Goal: Information Seeking & Learning: Learn about a topic

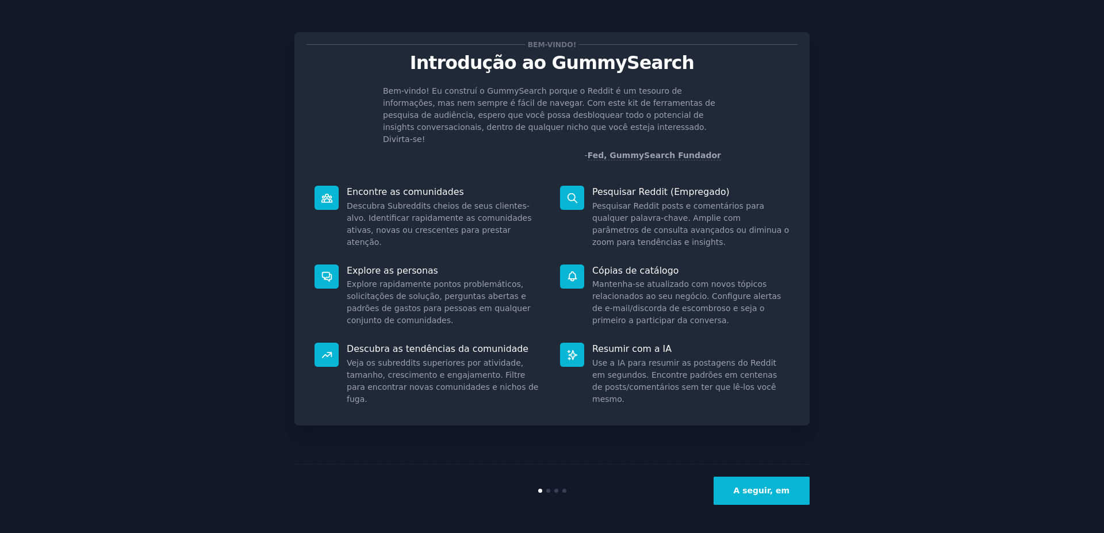
click at [571, 192] on icon at bounding box center [572, 198] width 12 height 12
click at [861, 139] on div "Bem-vindo! Introdução ao GummySearch Bem-vindo! Eu construí o GummySearch porqu…" at bounding box center [552, 266] width 1072 height 501
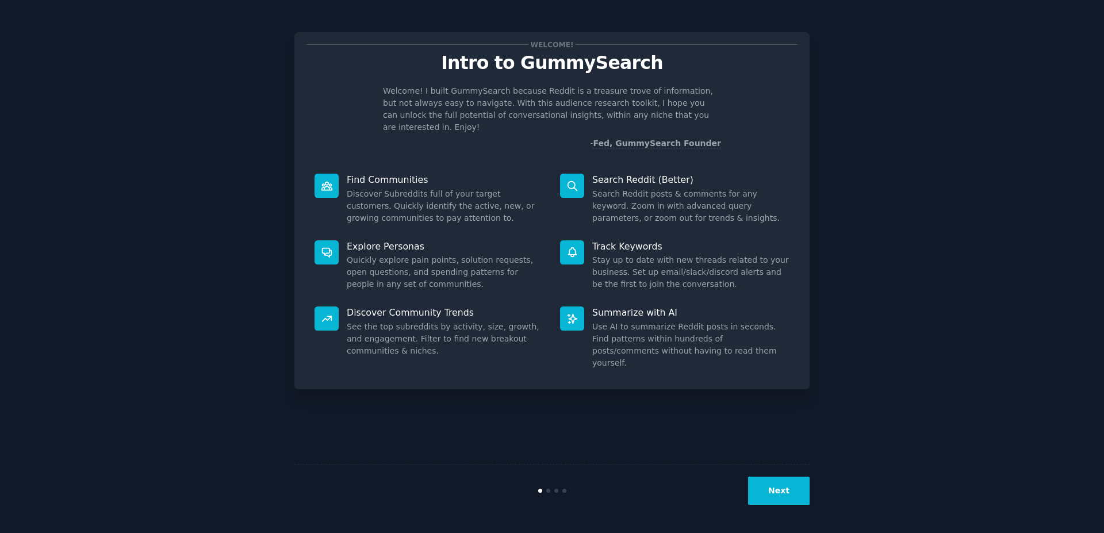
drag, startPoint x: 781, startPoint y: 499, endPoint x: 637, endPoint y: 490, distance: 144.0
click at [632, 506] on div "Next" at bounding box center [551, 490] width 515 height 53
click at [954, 158] on div "Welcome! Intro to GummySearch Welcome! I built GummySearch because Reddit is a …" at bounding box center [552, 266] width 1072 height 501
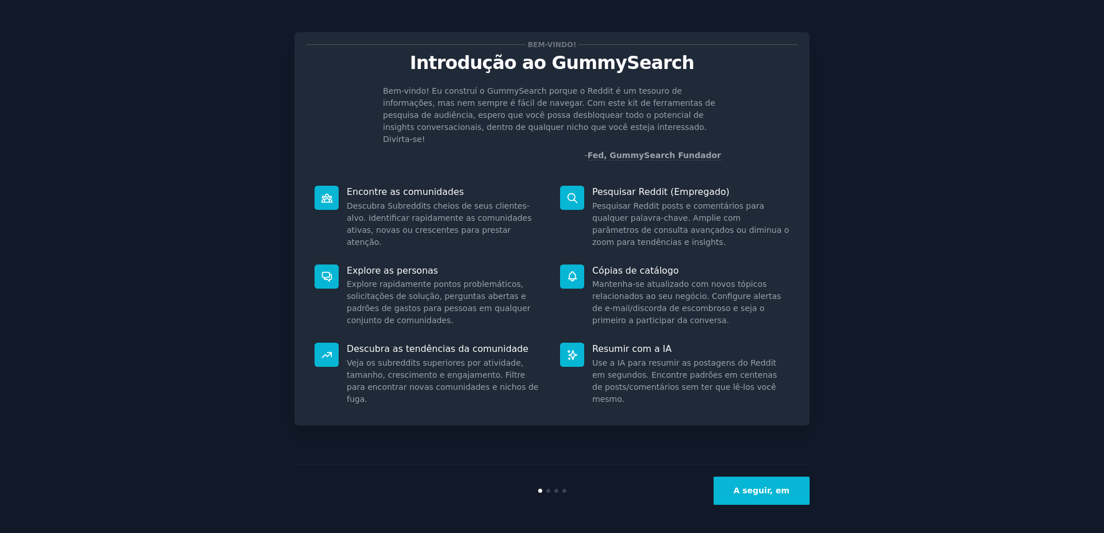
click at [755, 496] on button "A seguir, em" at bounding box center [761, 491] width 96 height 28
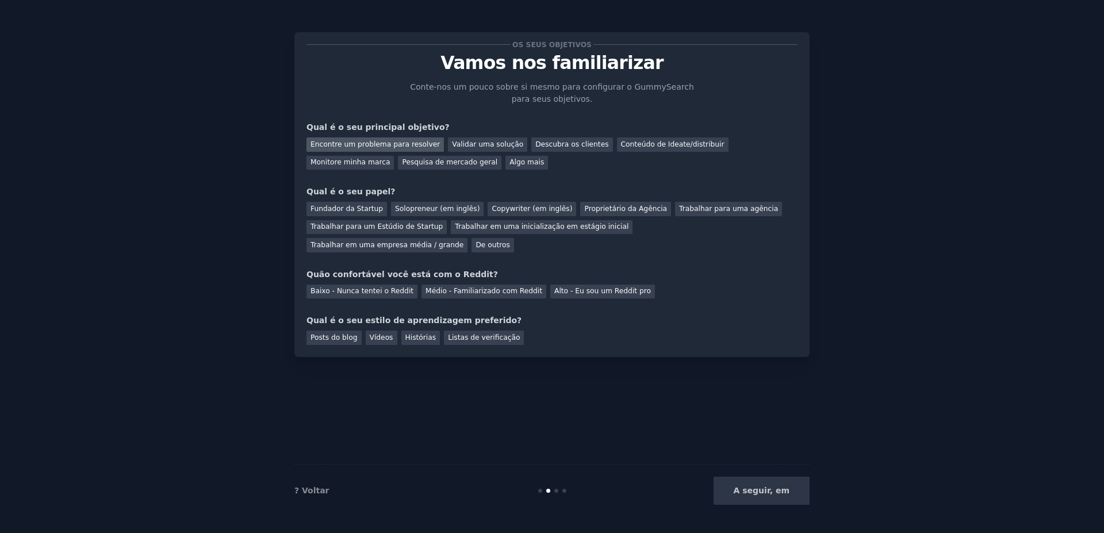
click at [331, 144] on div "Encontre um problema para resolver" at bounding box center [374, 144] width 137 height 14
click at [349, 210] on div "Fundador da Startup" at bounding box center [346, 209] width 80 height 14
click at [333, 285] on div "Baixo - Nunca tentei o Reddit" at bounding box center [361, 292] width 111 height 14
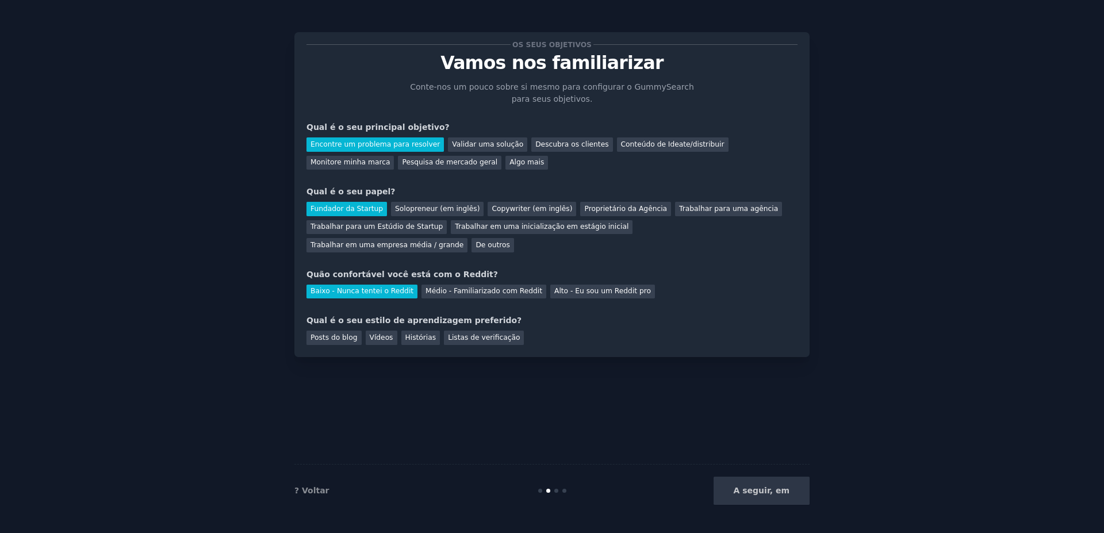
click at [776, 491] on div "A seguir, em" at bounding box center [723, 491] width 172 height 28
click at [347, 331] on div "Posts do blog" at bounding box center [333, 338] width 55 height 14
click at [377, 331] on div "Vídeos" at bounding box center [382, 338] width 32 height 14
click at [340, 331] on div "Posts do blog" at bounding box center [333, 338] width 55 height 14
click at [770, 493] on button "A seguir, em" at bounding box center [761, 491] width 96 height 28
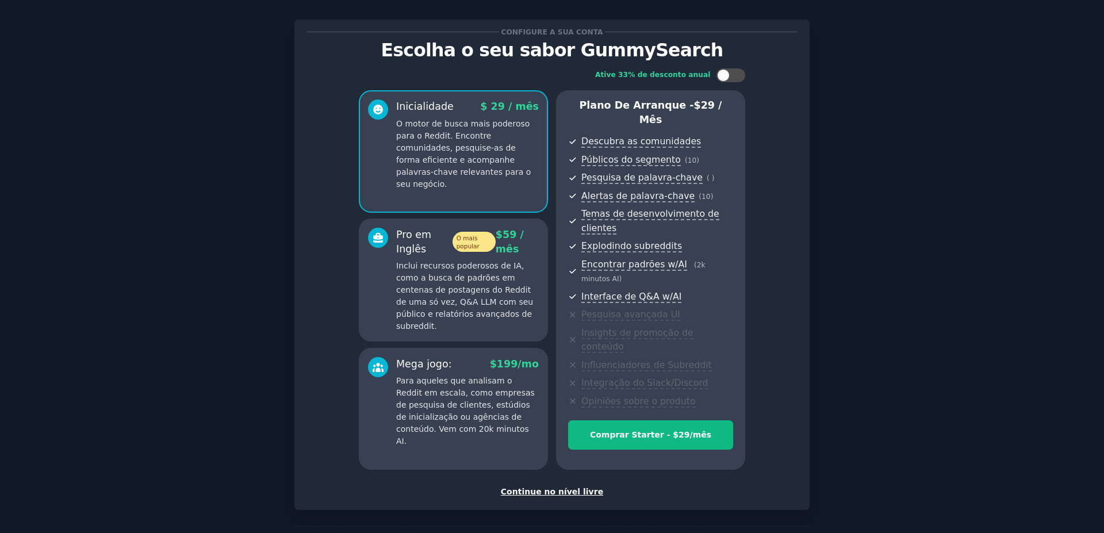
scroll to position [17, 0]
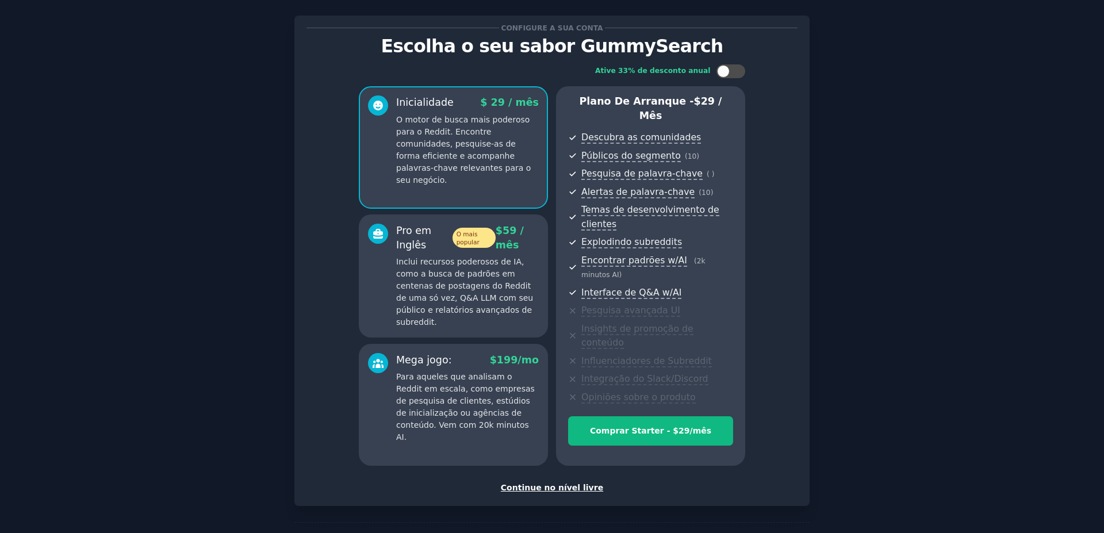
click at [563, 482] on div "Continue no nível livre" at bounding box center [551, 488] width 491 height 12
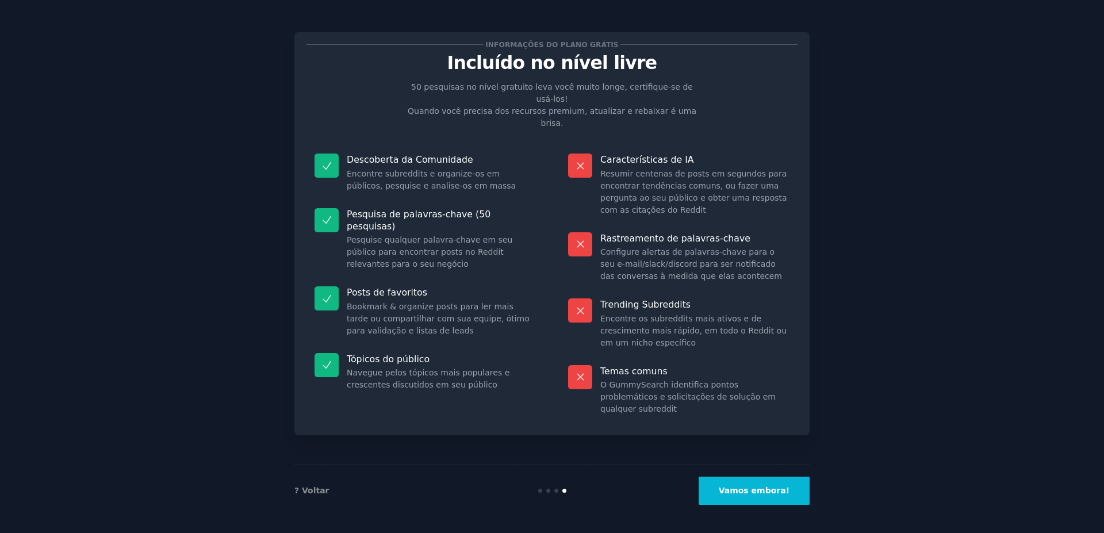
click at [327, 214] on icon at bounding box center [327, 220] width 12 height 12
click at [365, 168] on dd "Encontre subreddits e organize-os em públicos, pesquise e analise-os em massa" at bounding box center [441, 180] width 189 height 24
click at [761, 492] on button "Vamos embora!" at bounding box center [753, 491] width 111 height 28
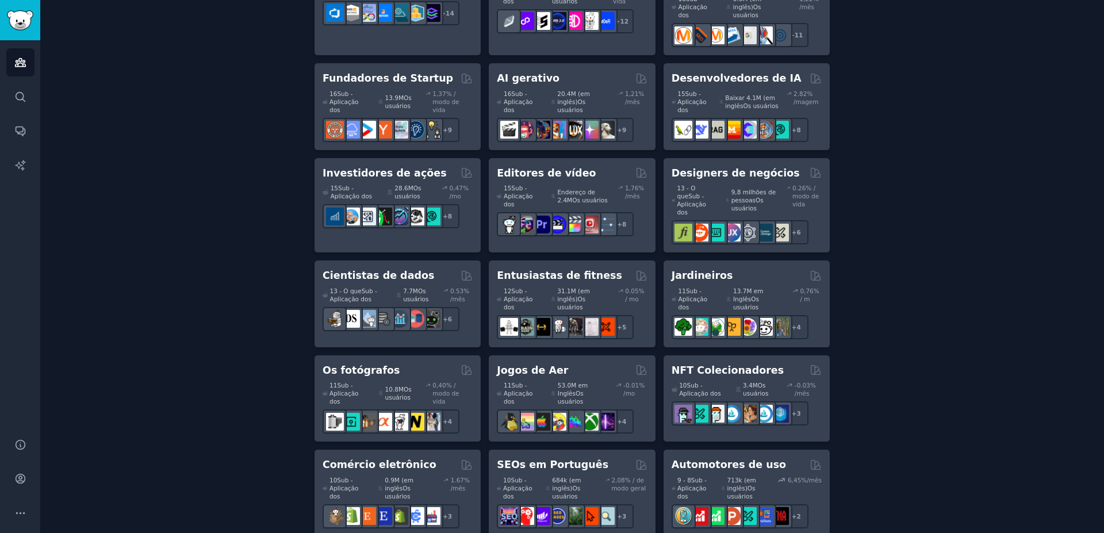
scroll to position [393, 0]
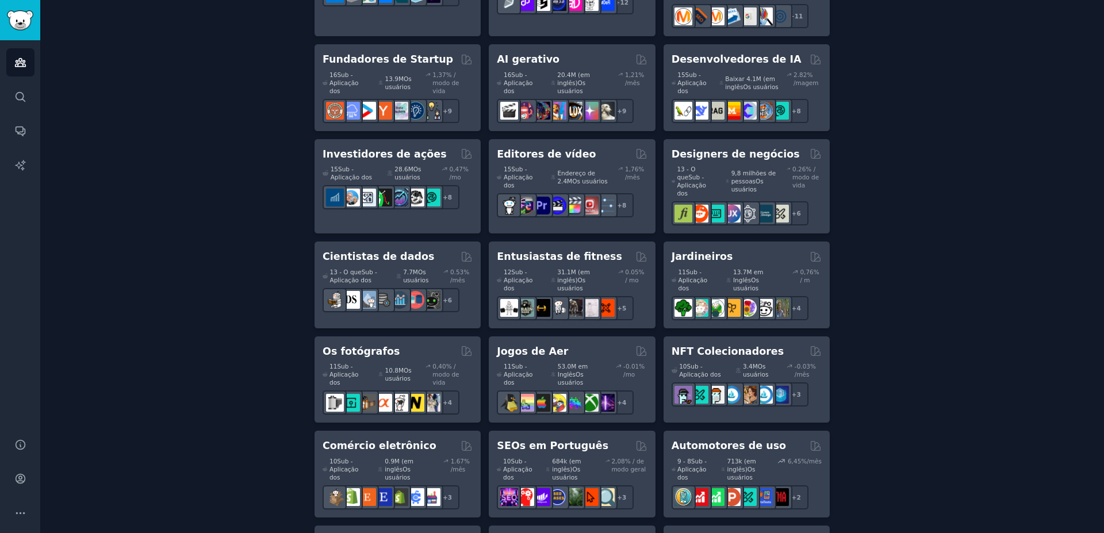
click at [203, 361] on div "Crie seu primeiro público Um público é uma coleção de subreddits que você pode …" at bounding box center [571, 447] width 1031 height 1534
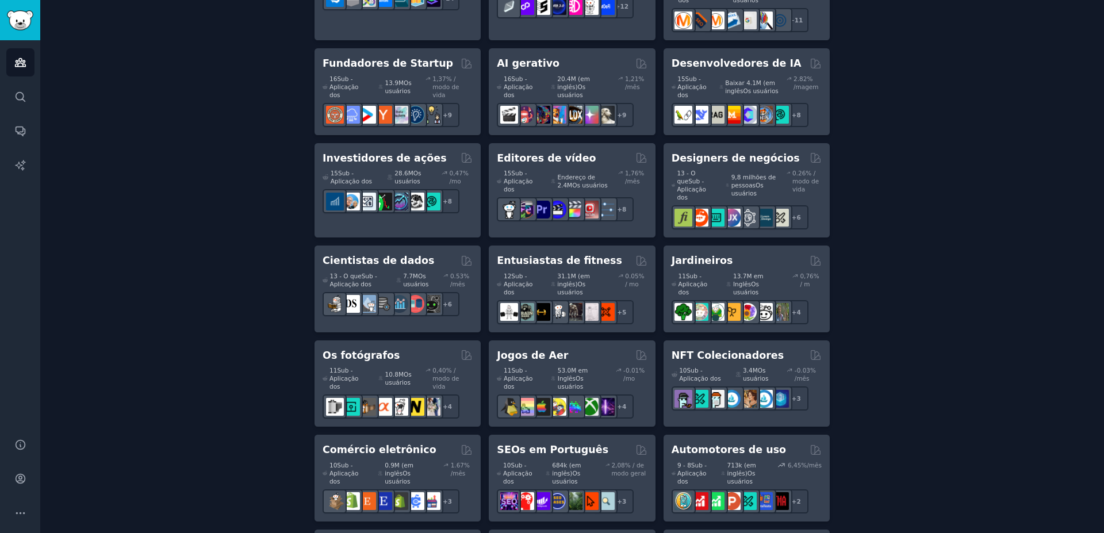
scroll to position [337, 0]
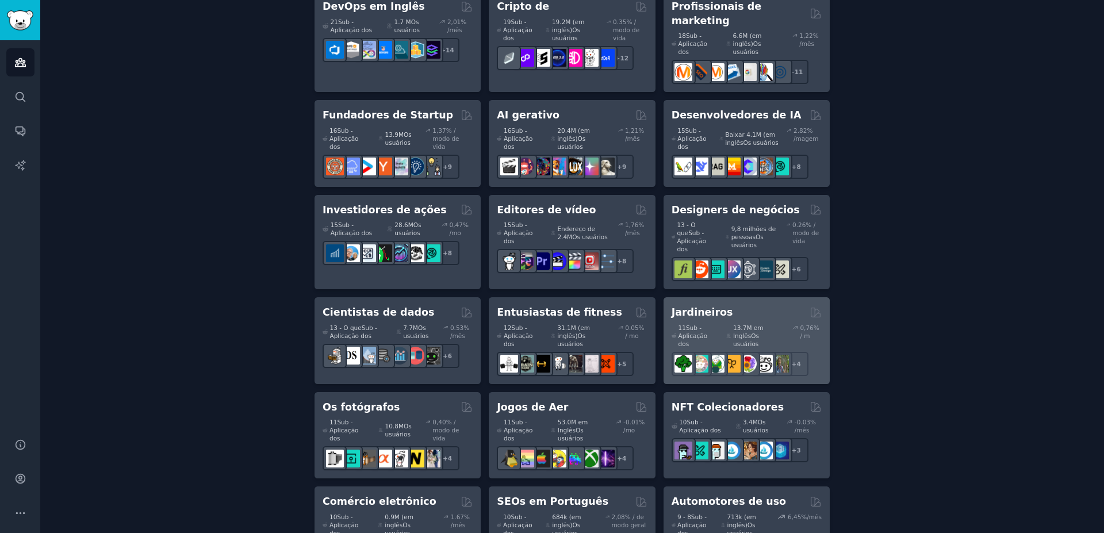
click at [703, 305] on h2 "Jardineiros" at bounding box center [702, 312] width 62 height 14
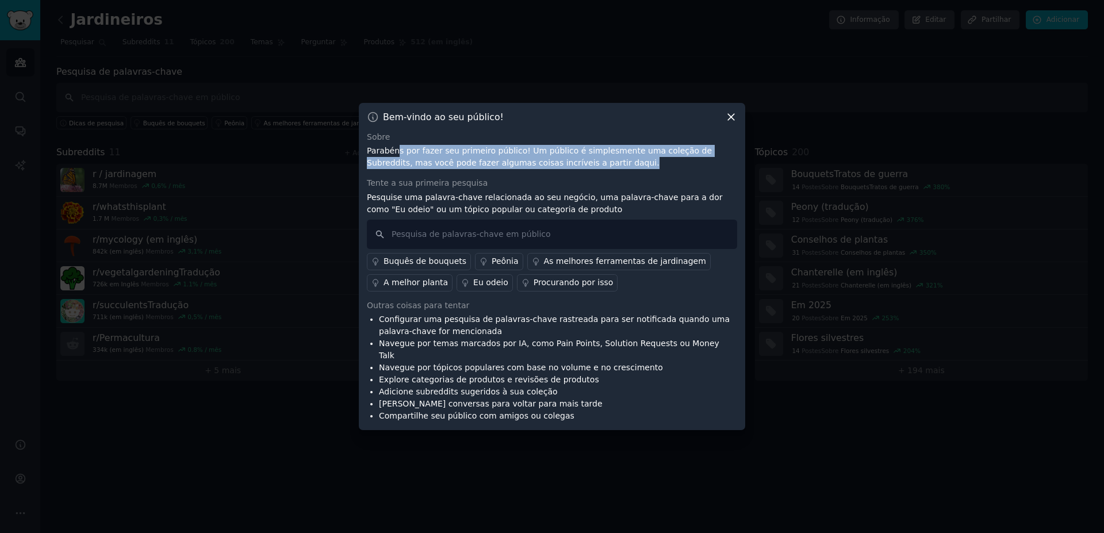
drag, startPoint x: 396, startPoint y: 159, endPoint x: 569, endPoint y: 163, distance: 172.5
click at [569, 163] on p "Parabéns por fazer seu primeiro público! Um público é simplesmente uma coleção …" at bounding box center [552, 157] width 370 height 24
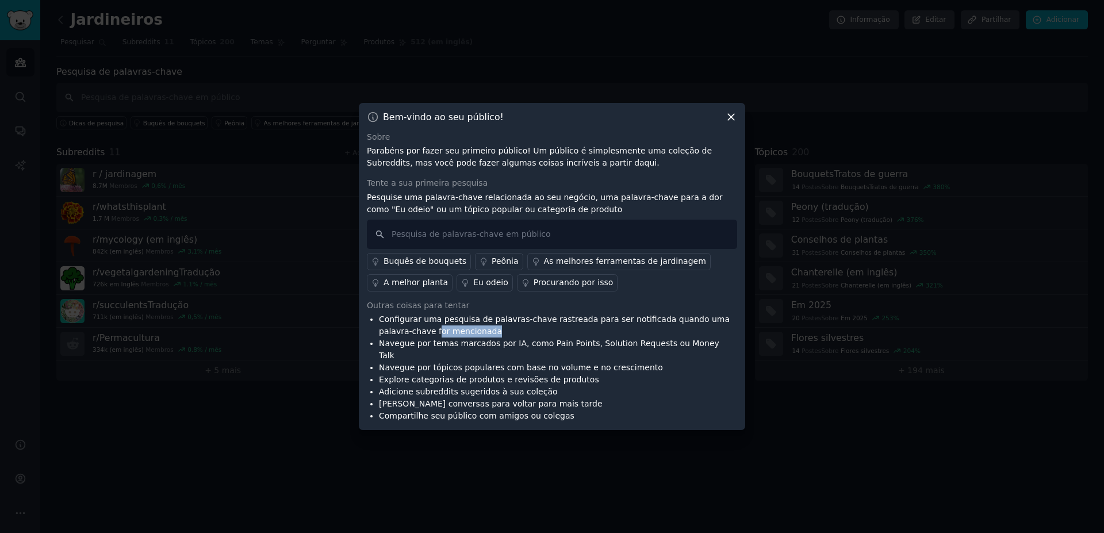
drag, startPoint x: 382, startPoint y: 336, endPoint x: 433, endPoint y: 337, distance: 50.6
click at [433, 337] on li "Configurar uma pesquisa de palavras-chave rastreada para ser notificada quando …" at bounding box center [558, 325] width 358 height 24
